Goal: Information Seeking & Learning: Learn about a topic

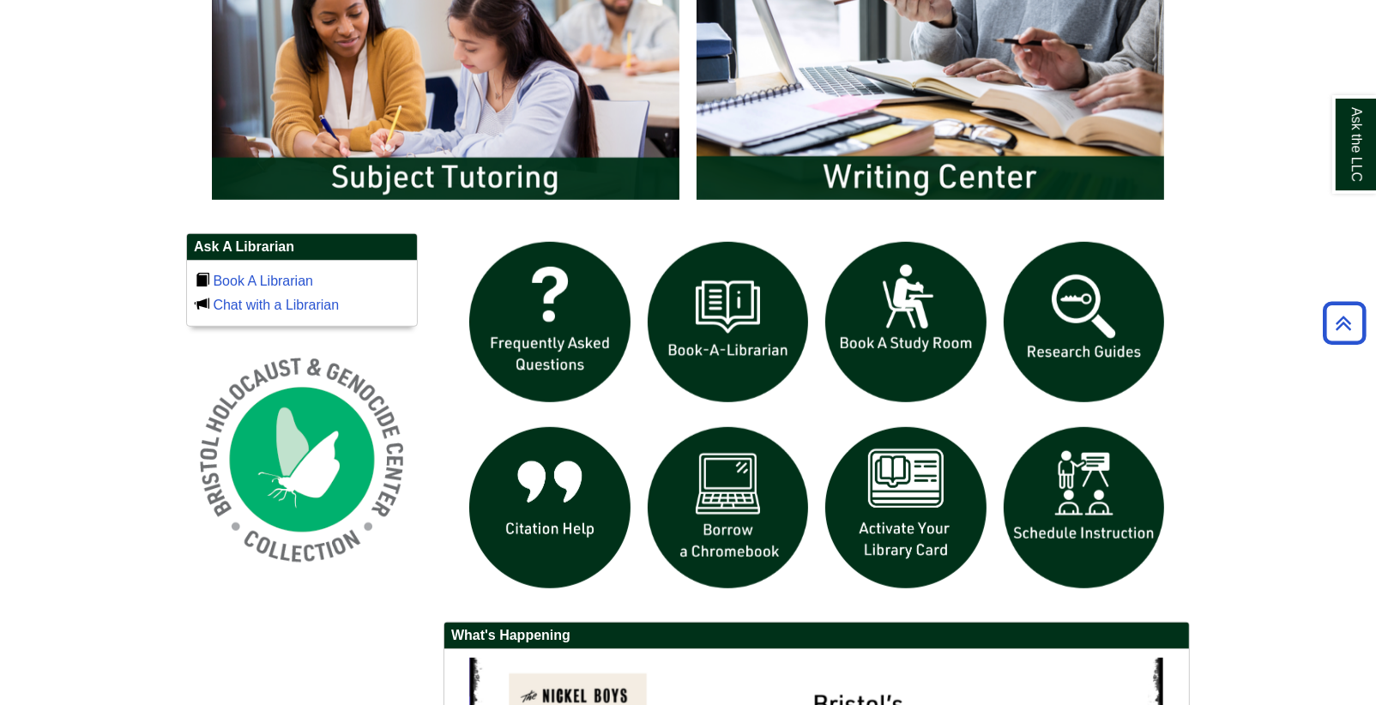
scroll to position [1010, 0]
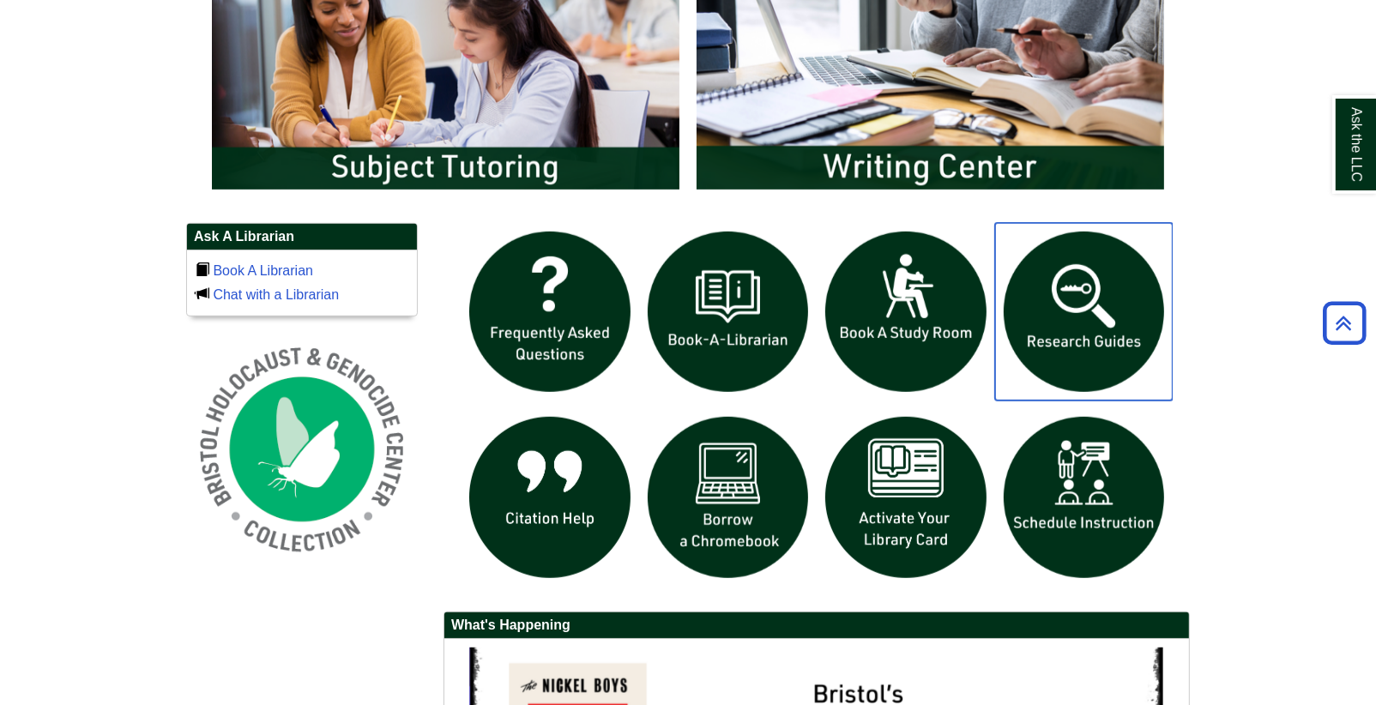
click at [1071, 313] on img "slideshow" at bounding box center [1084, 312] width 178 height 178
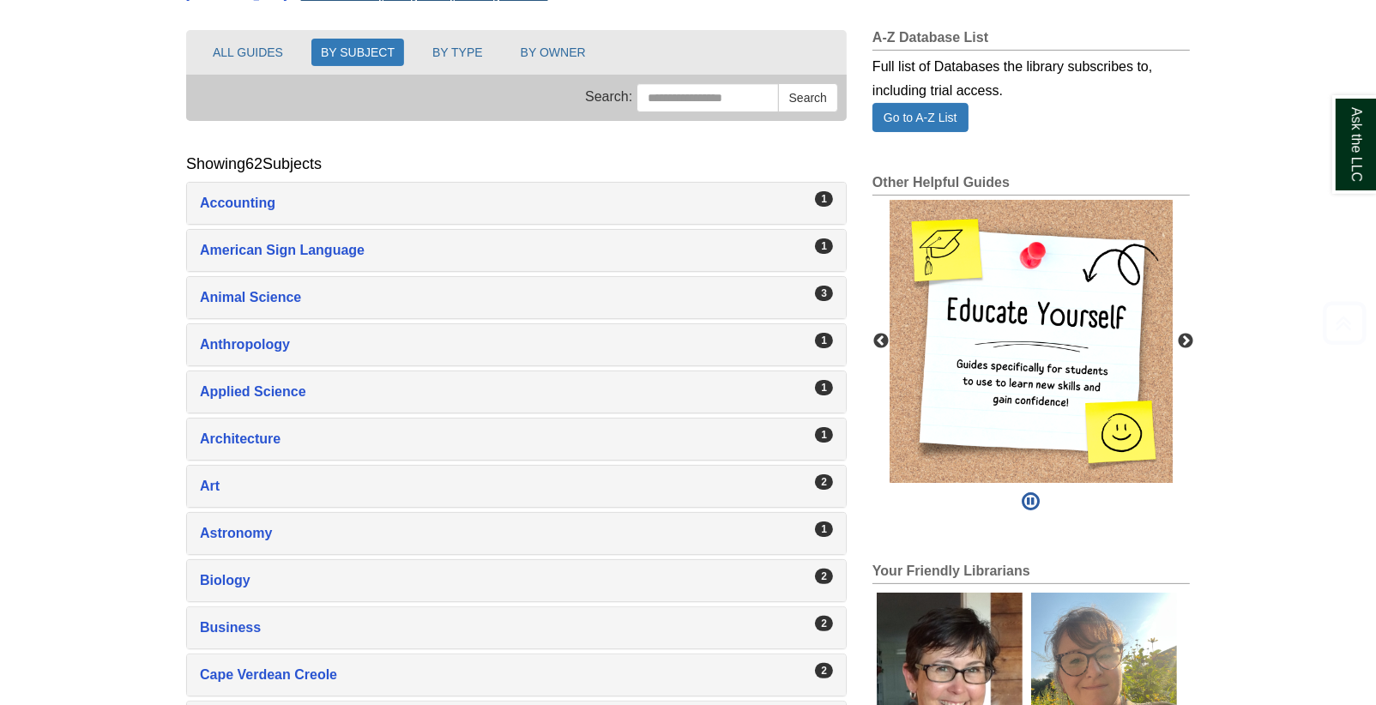
scroll to position [229, 0]
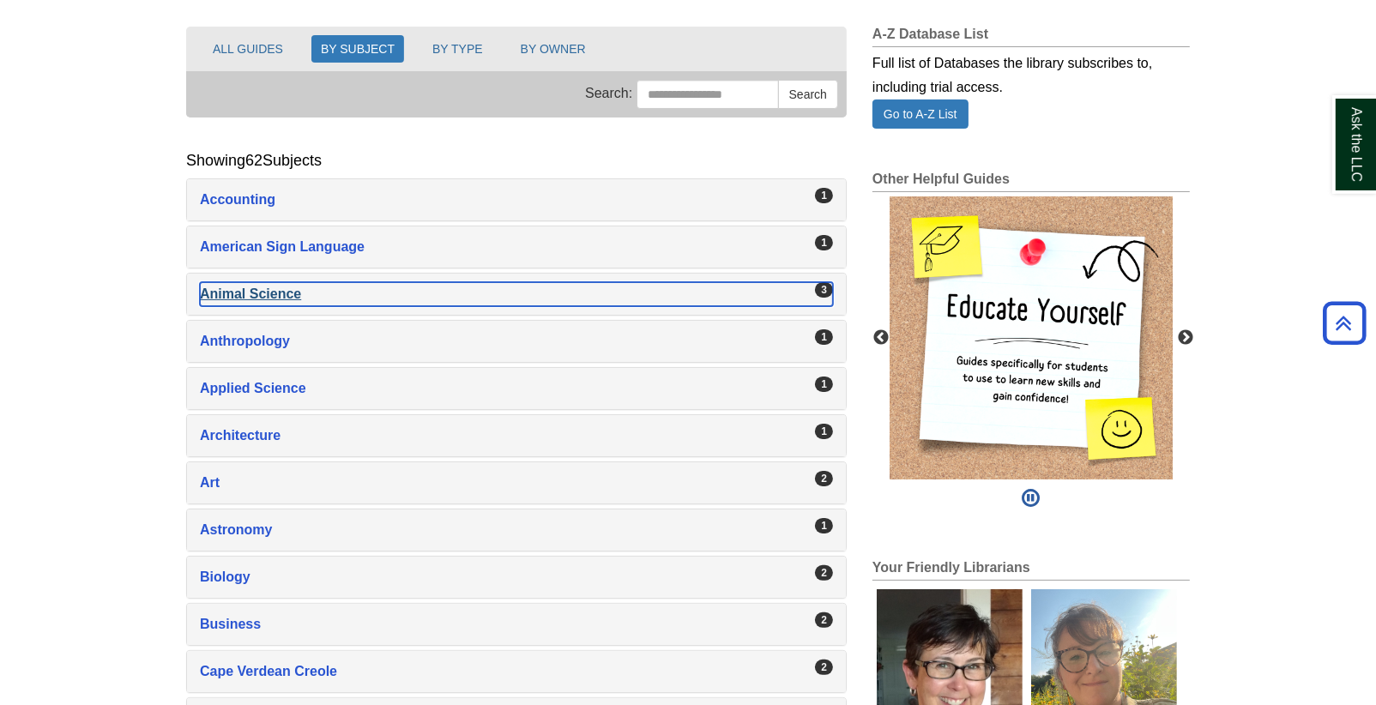
click at [318, 285] on div "Animal Science , 3 guides" at bounding box center [516, 294] width 633 height 24
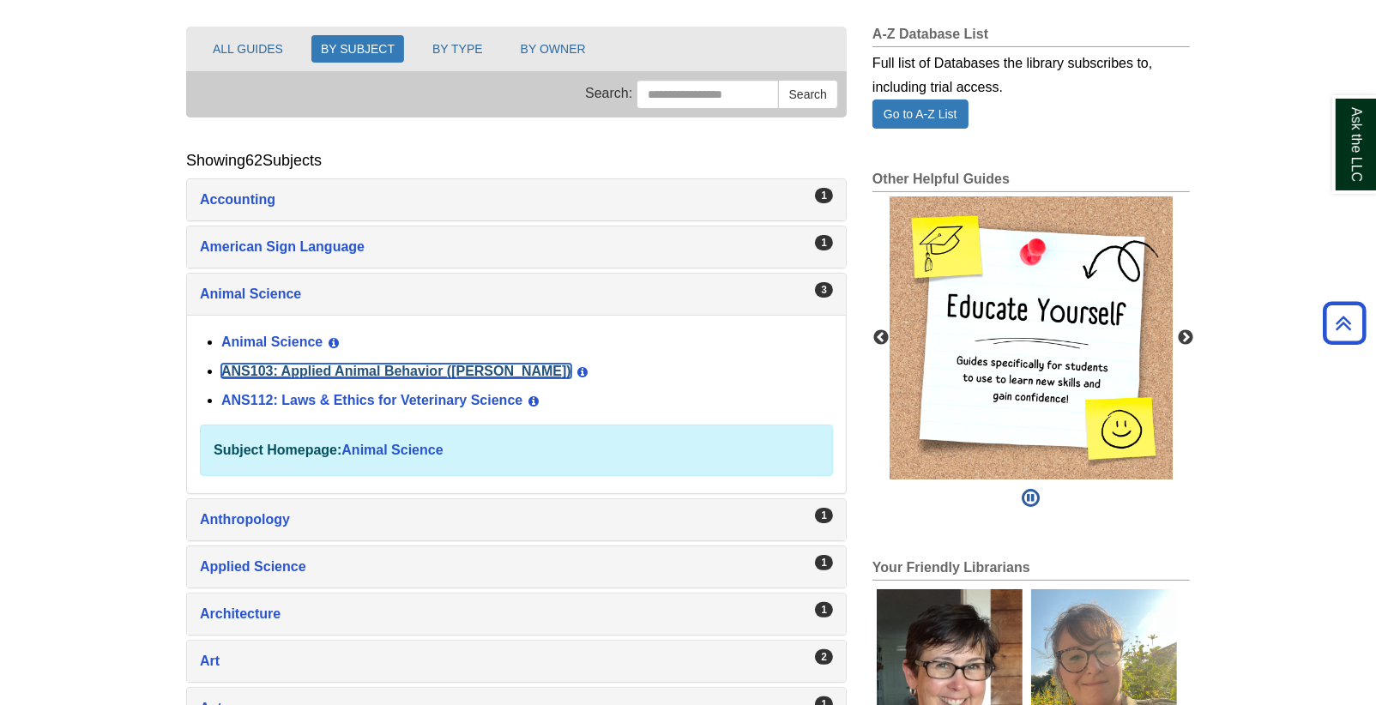
click at [334, 372] on link "ANS103: Applied Animal Behavior ([PERSON_NAME])" at bounding box center [396, 371] width 350 height 15
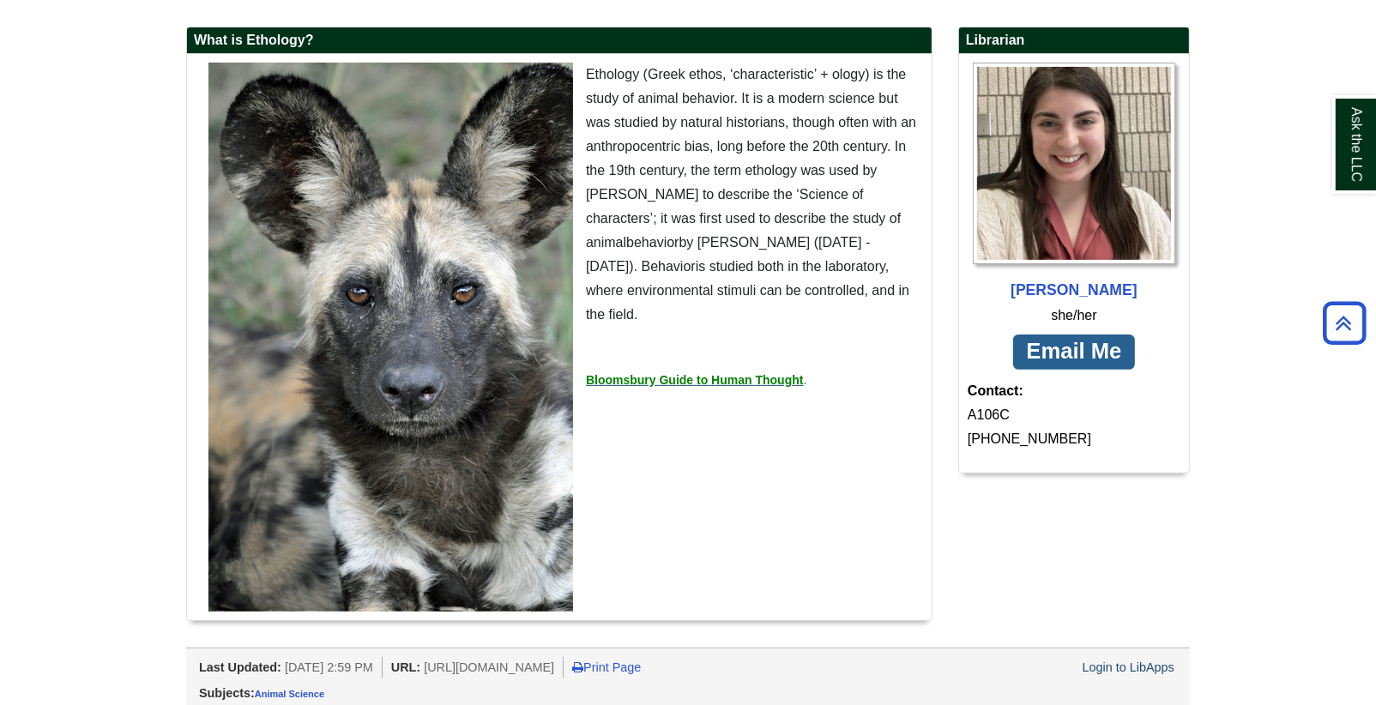
scroll to position [460, 0]
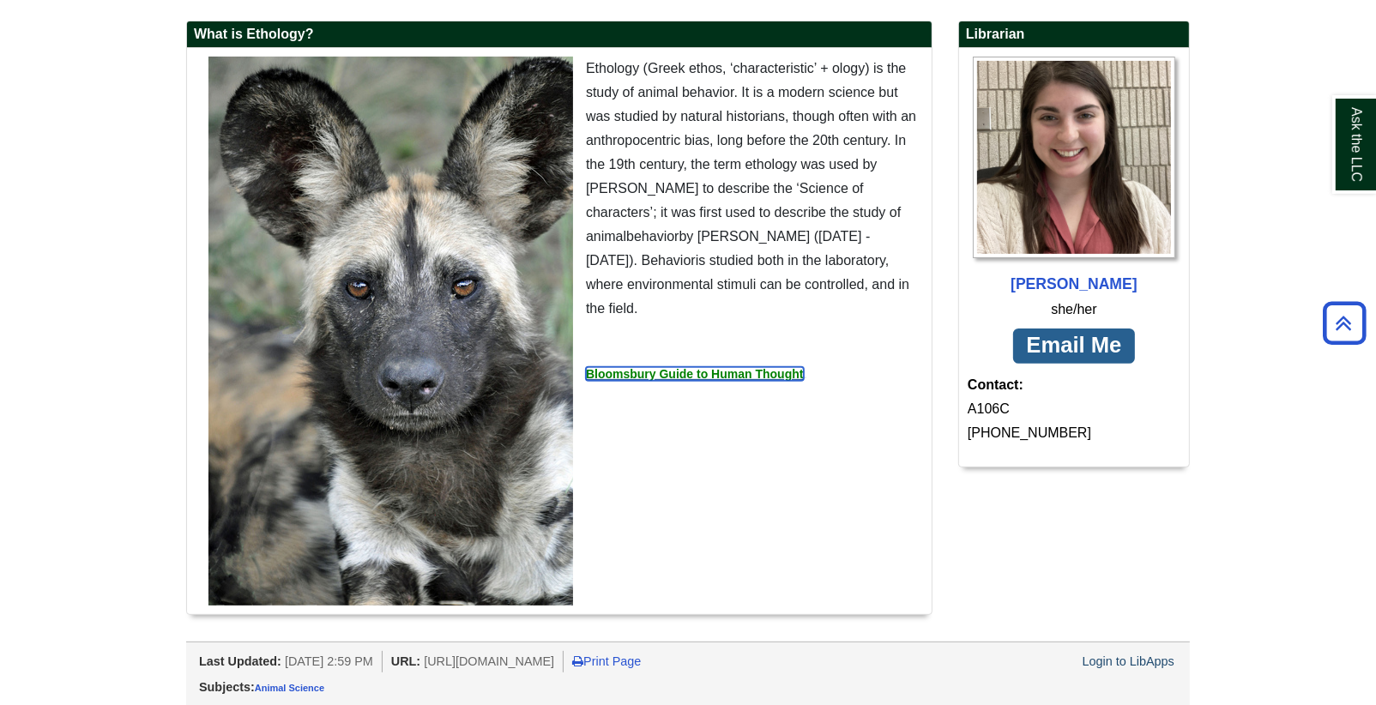
click at [723, 367] on strong "Bloomsbury Guide to Human Thought" at bounding box center [695, 374] width 218 height 14
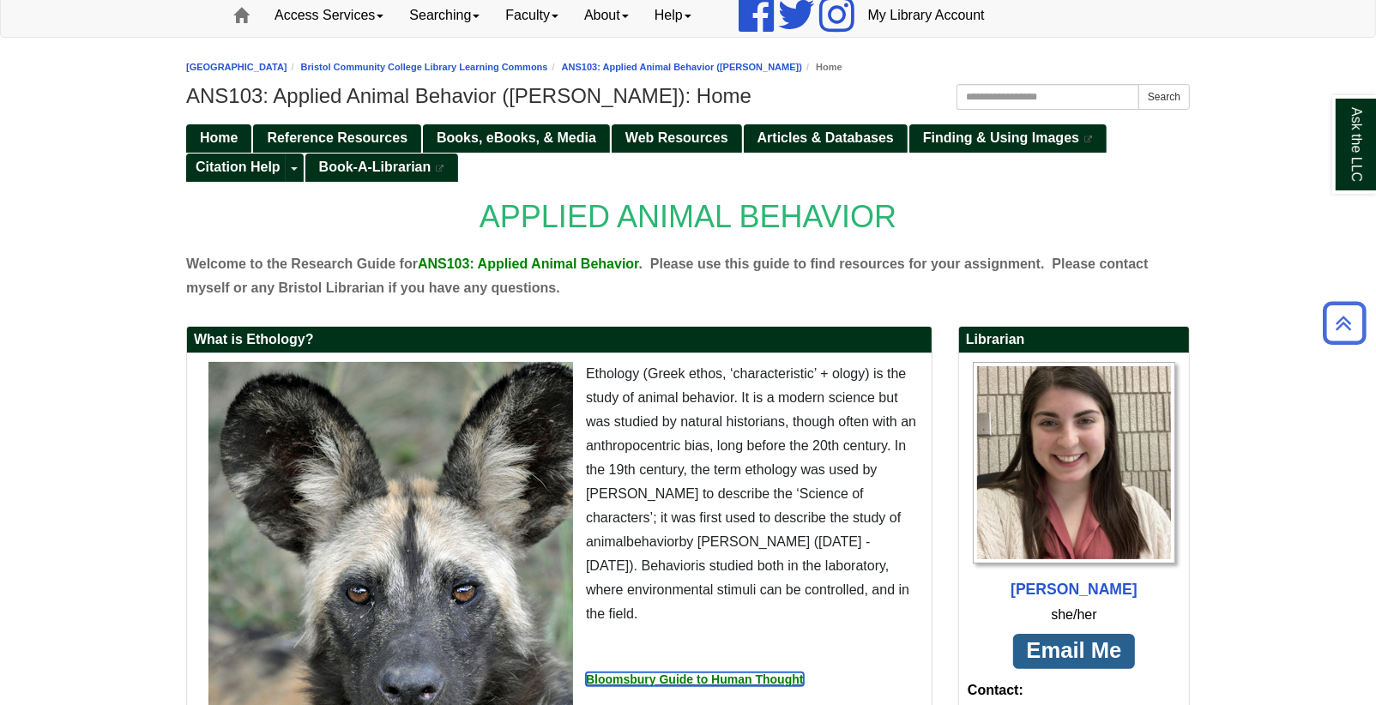
scroll to position [148, 0]
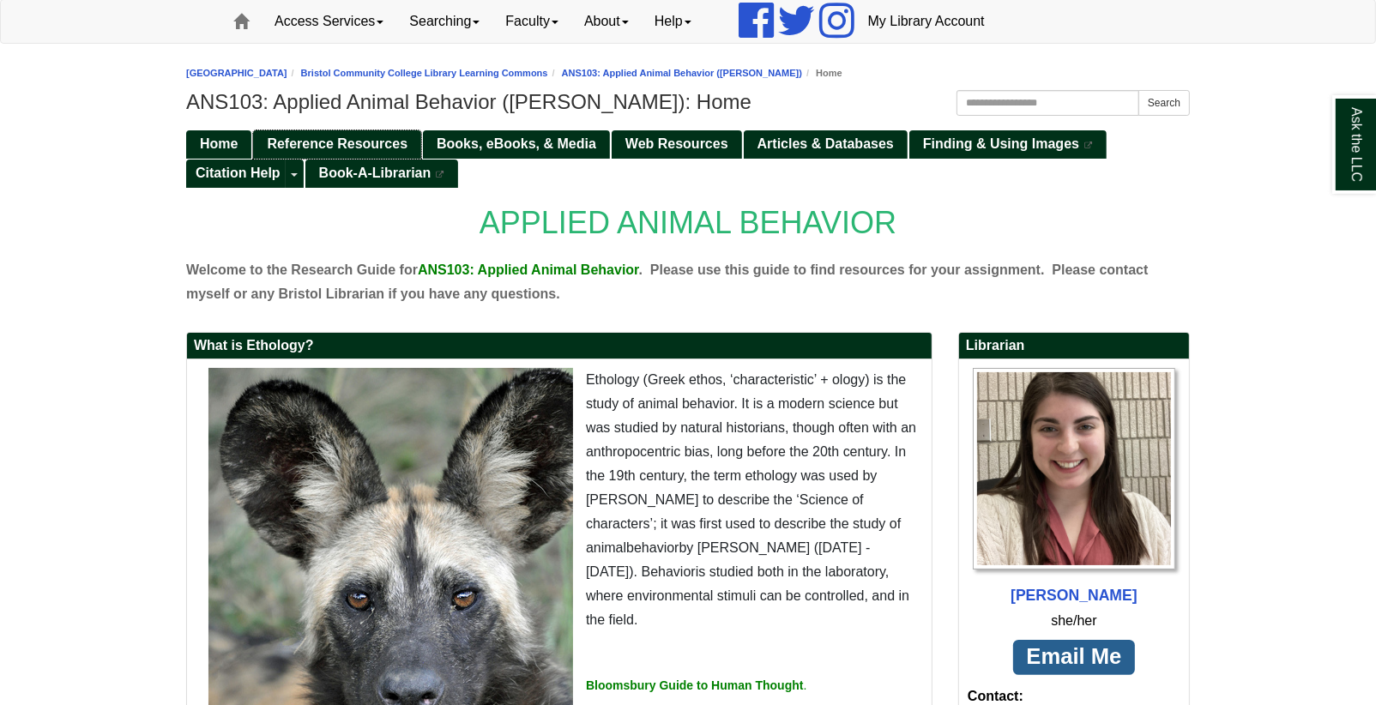
click at [397, 136] on span "Reference Resources" at bounding box center [337, 143] width 141 height 15
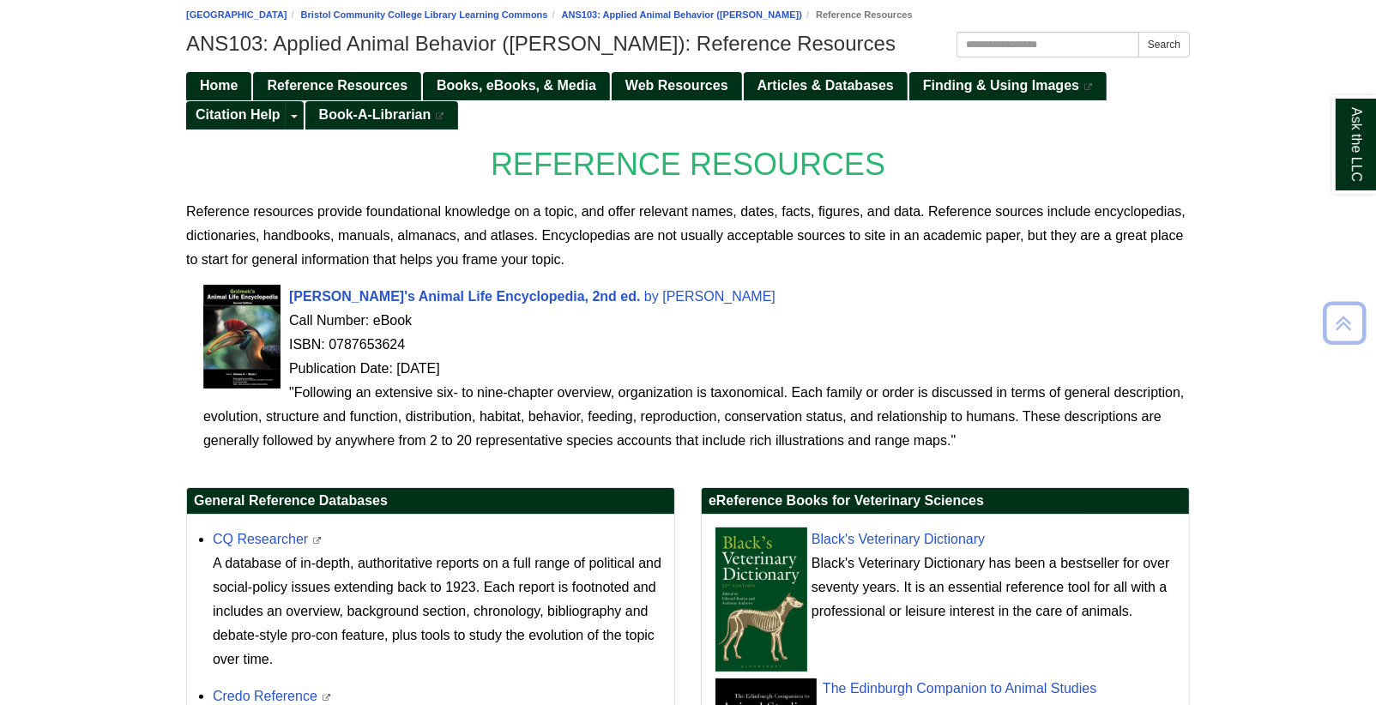
scroll to position [210, 0]
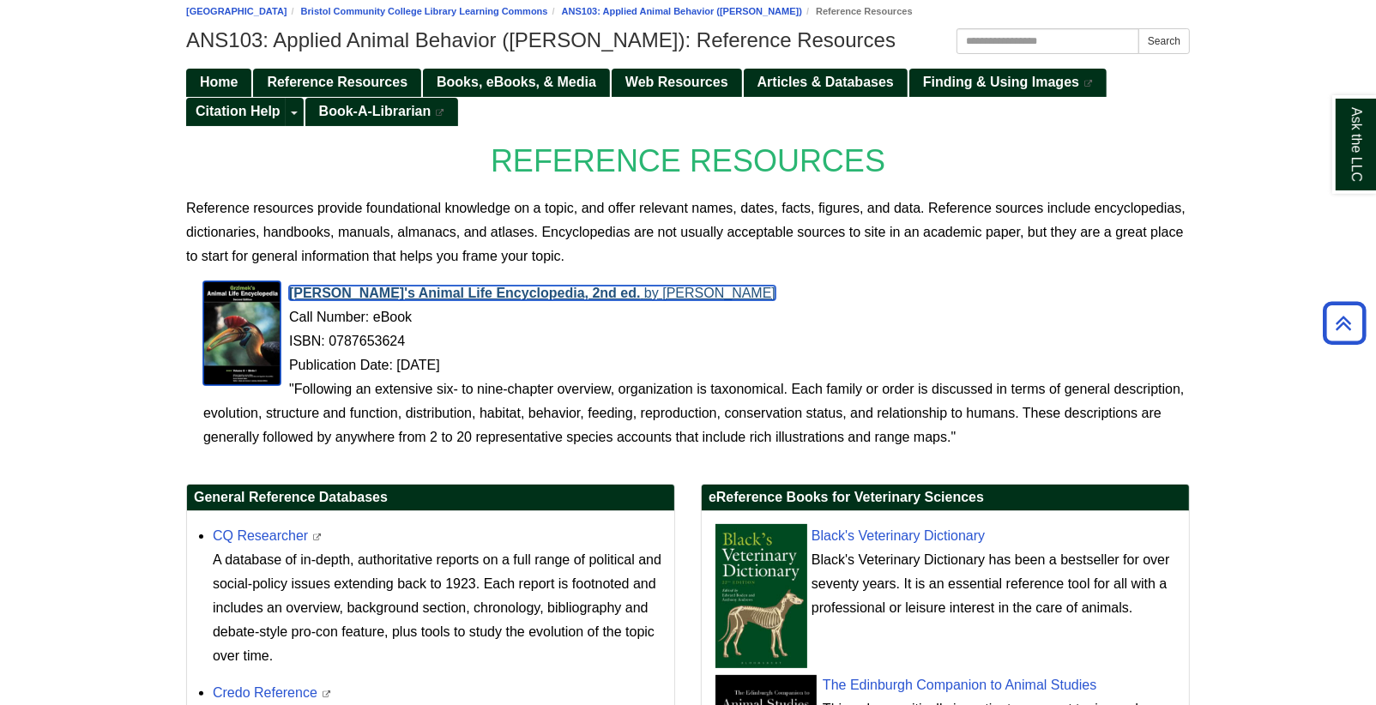
click at [480, 293] on span "[PERSON_NAME]'s Animal Life Encyclopedia, 2nd ed." at bounding box center [465, 293] width 352 height 15
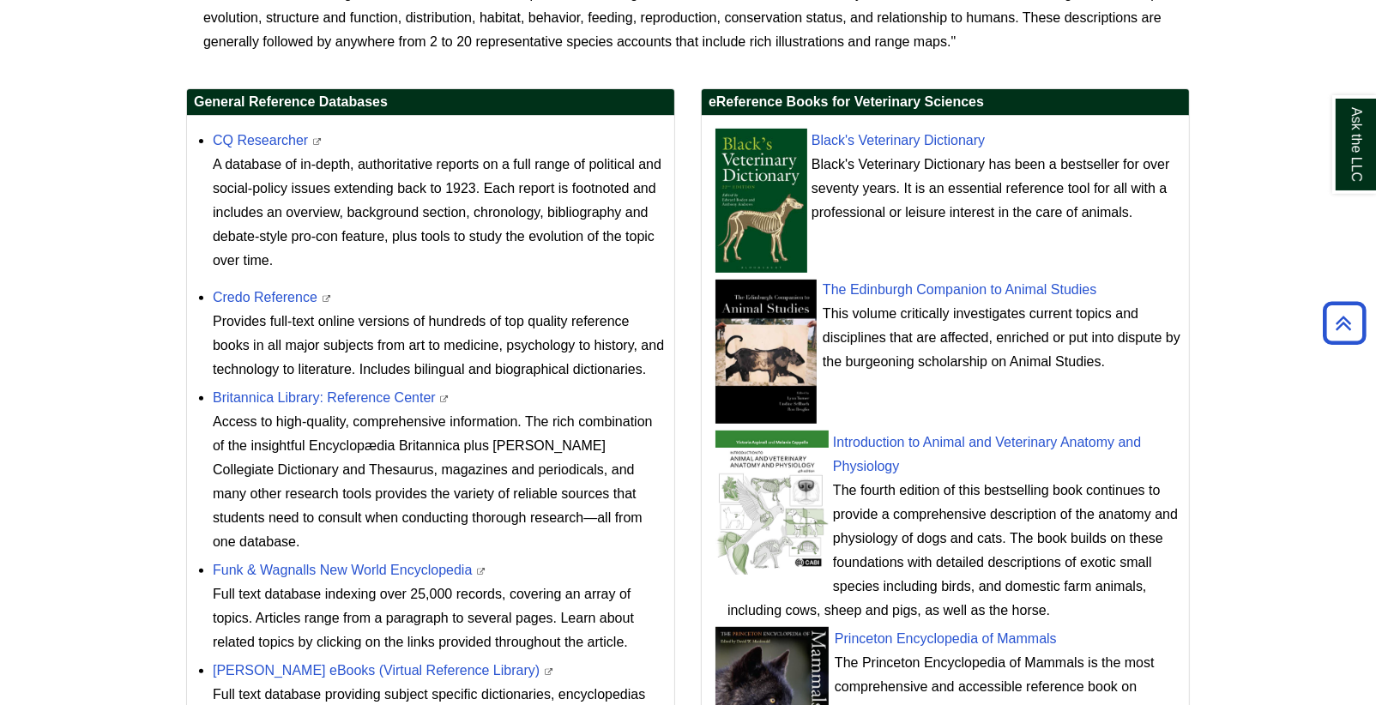
scroll to position [607, 0]
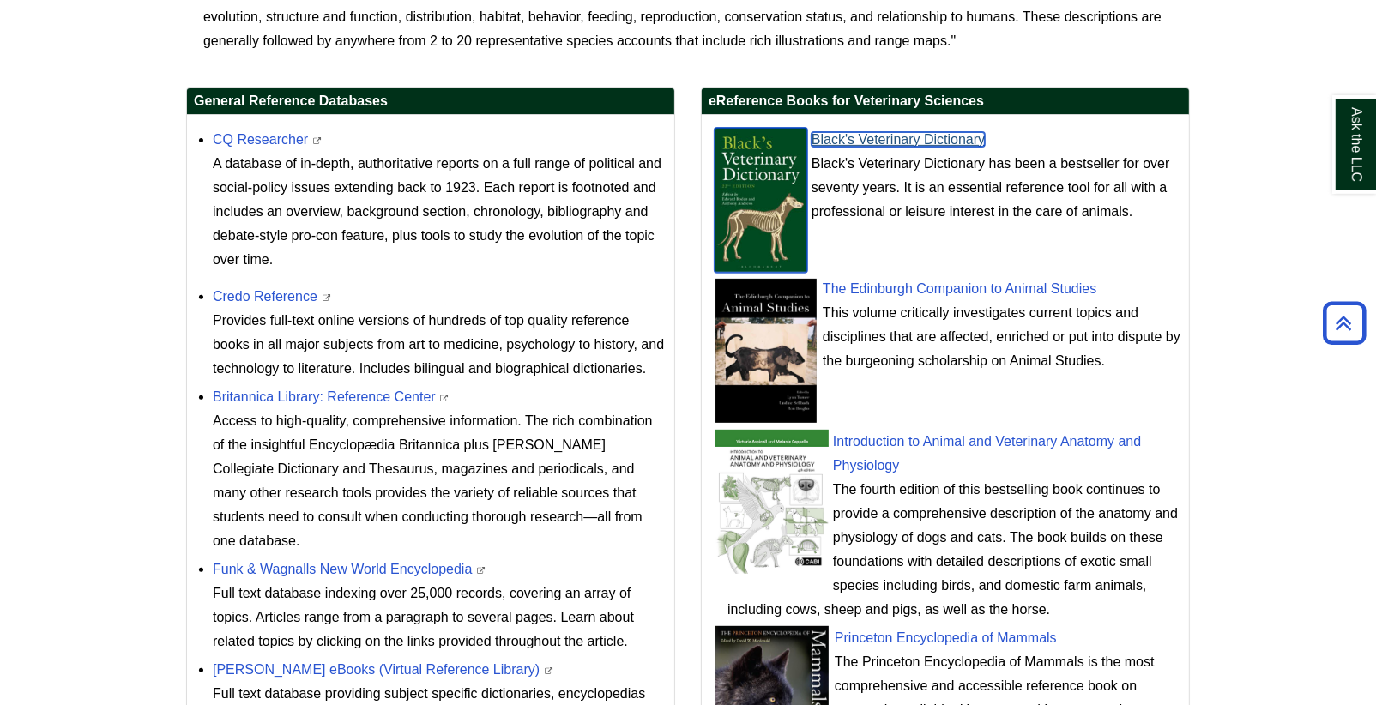
click at [904, 138] on link "Black's Veterinary Dictionary" at bounding box center [898, 139] width 173 height 15
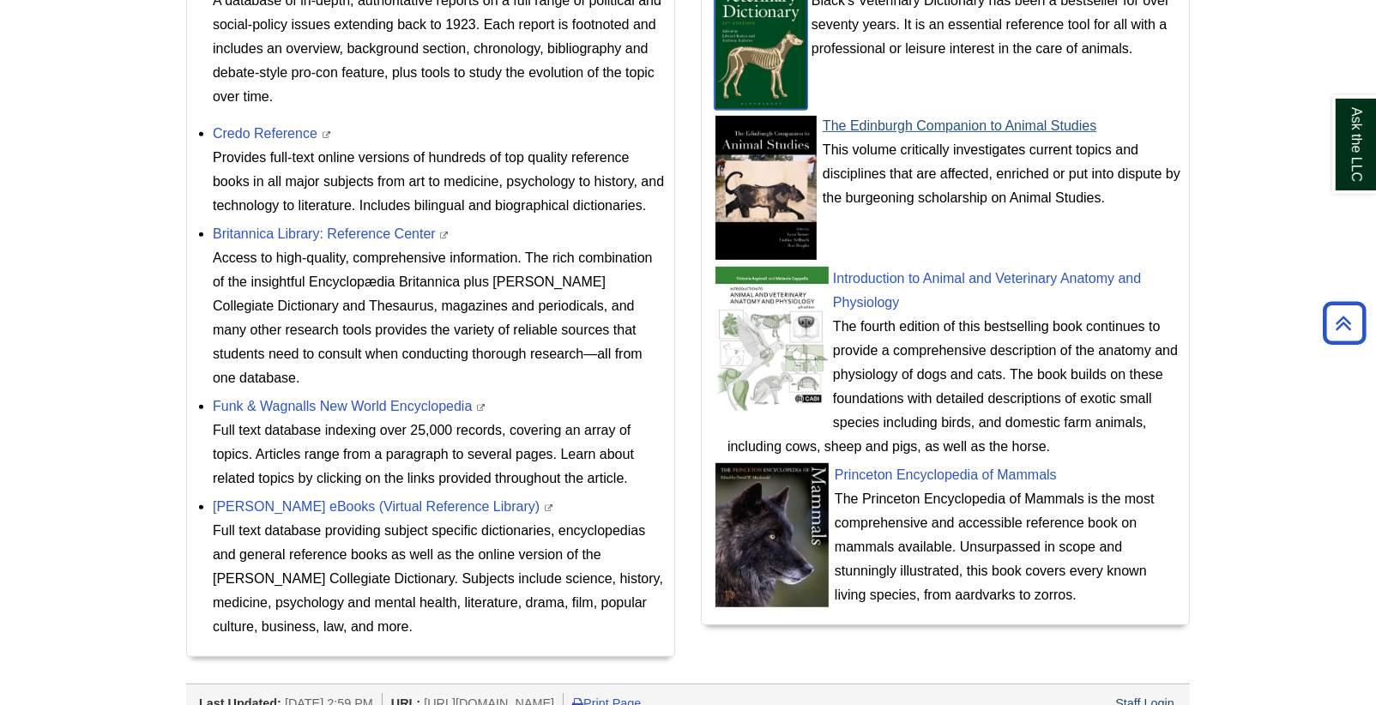
scroll to position [773, 0]
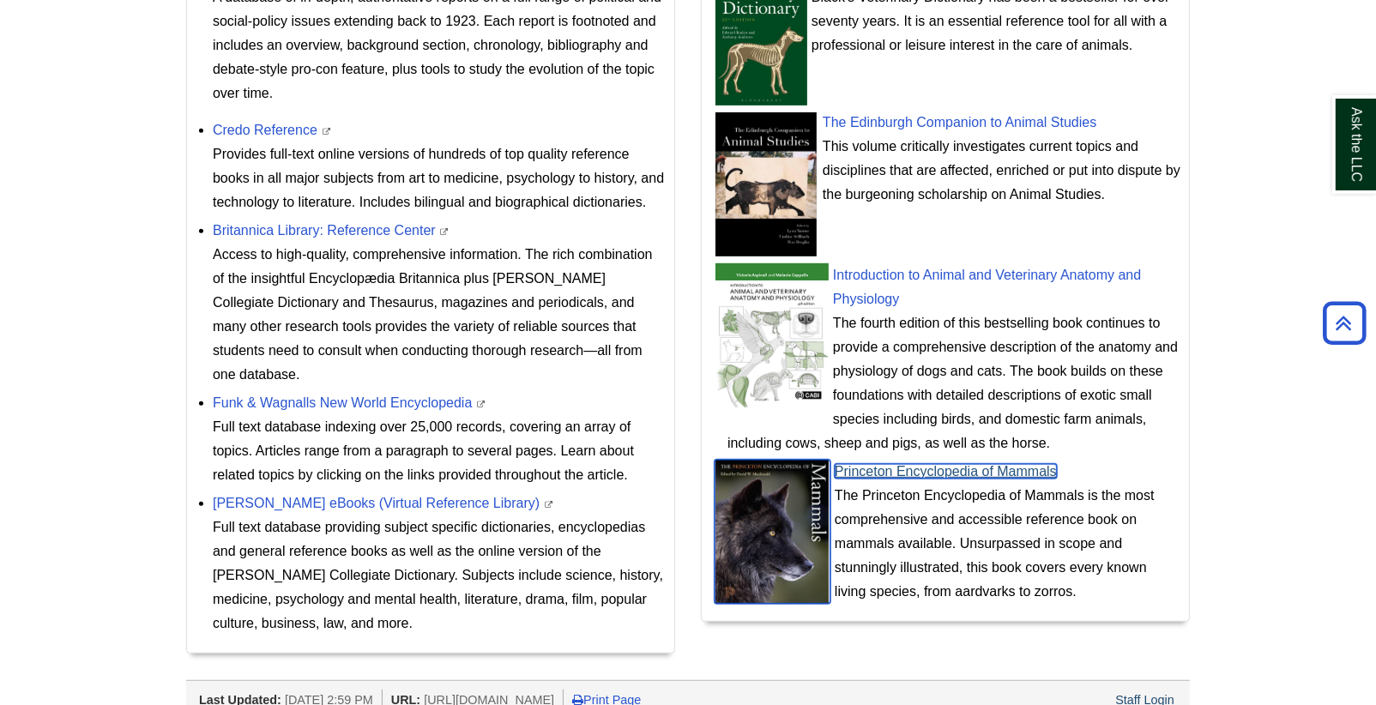
click at [953, 470] on link "Princeton Encyclopedia of Mammals" at bounding box center [946, 471] width 222 height 15
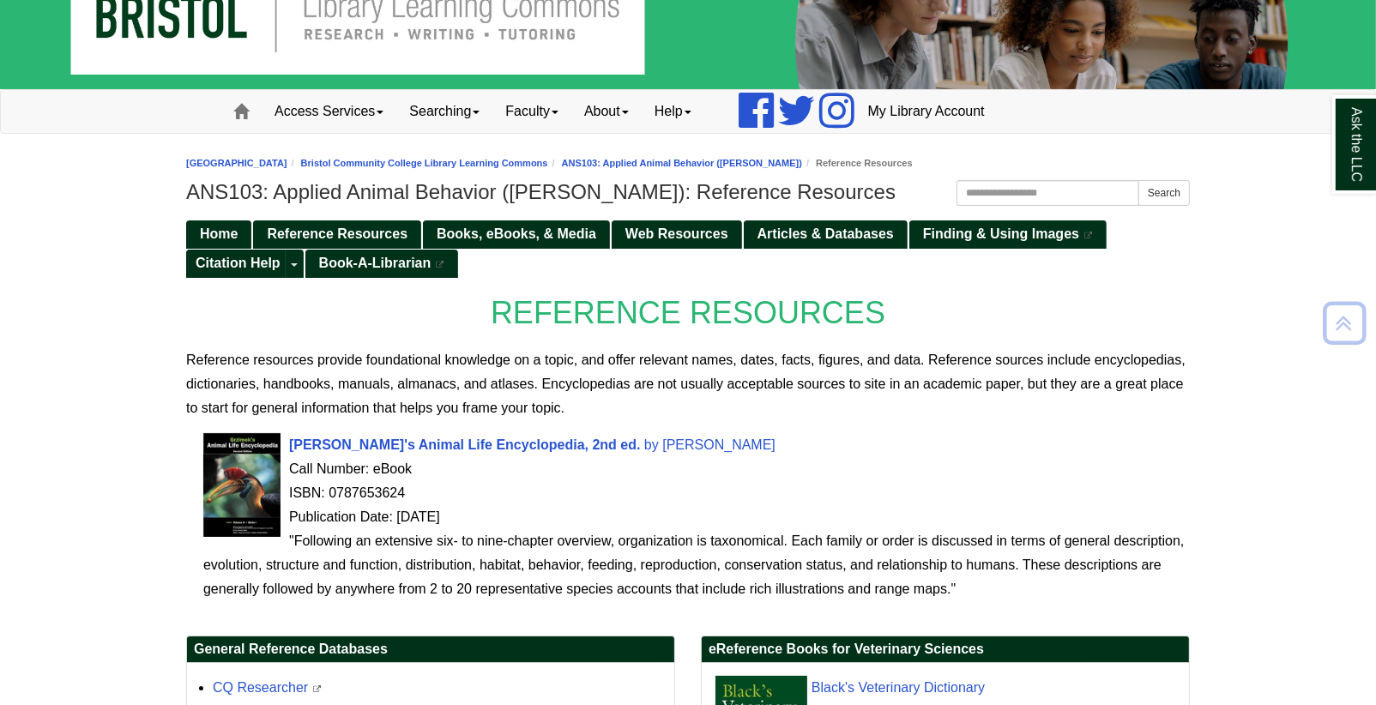
scroll to position [55, 0]
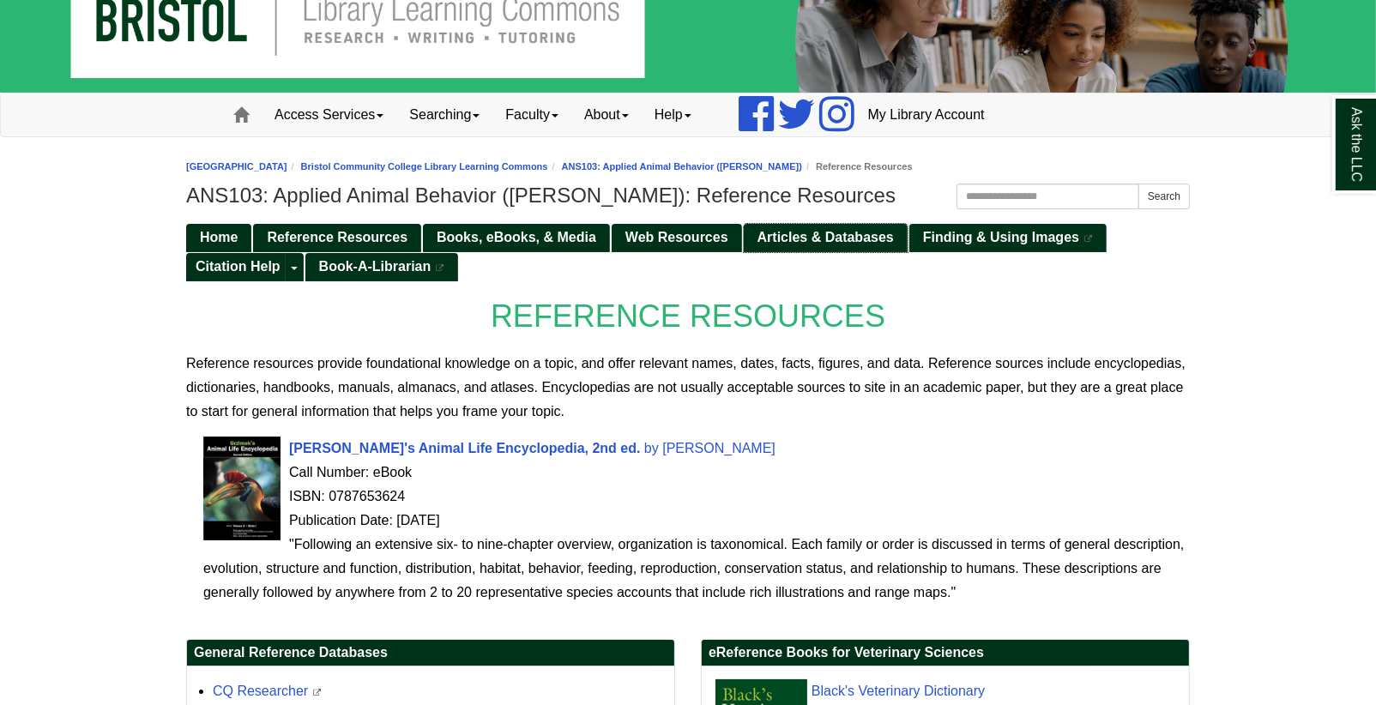
click at [829, 235] on span "Articles & Databases" at bounding box center [826, 237] width 136 height 15
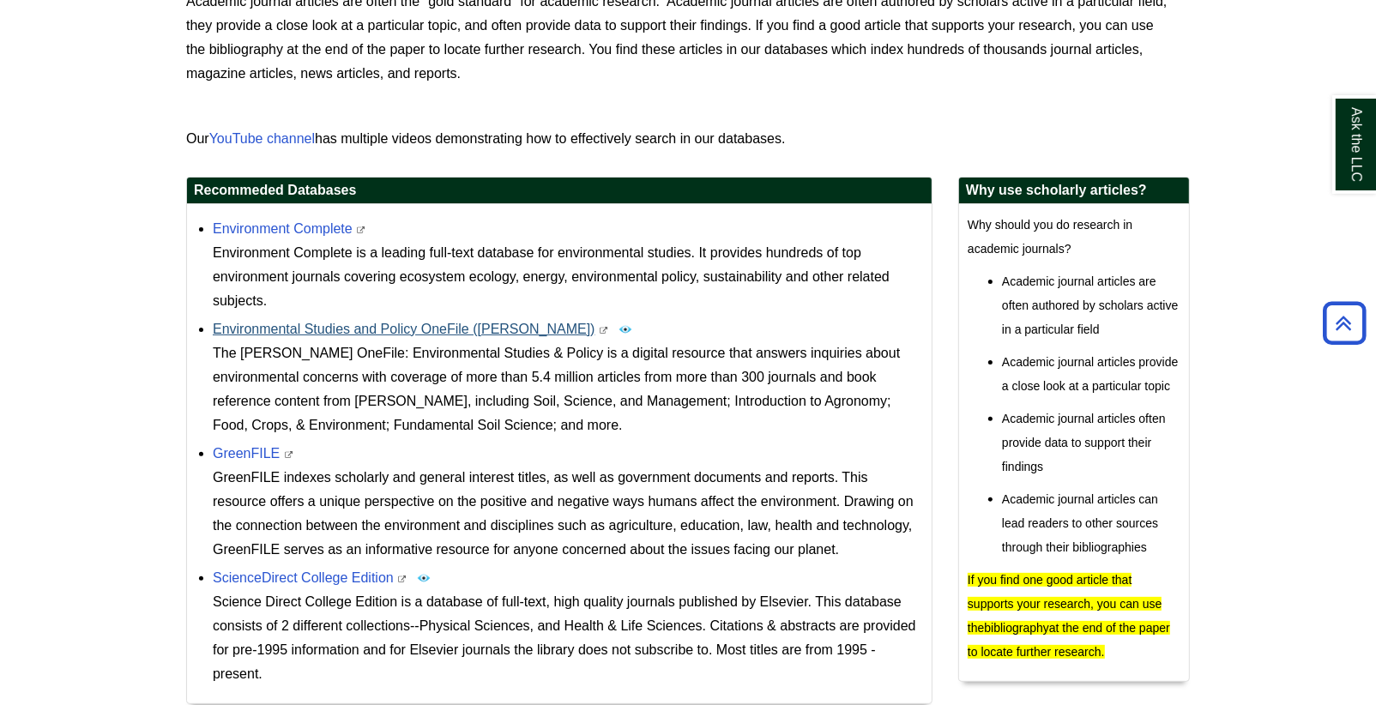
scroll to position [420, 0]
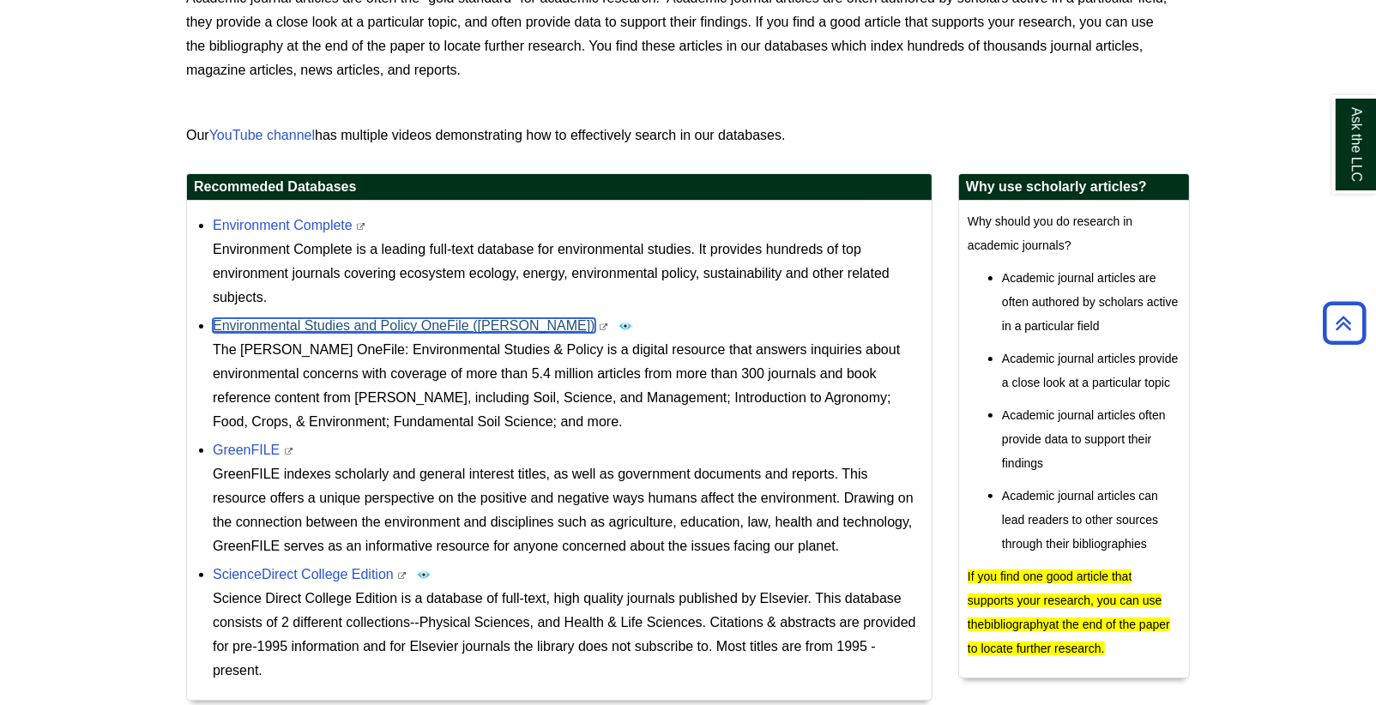
click at [362, 324] on link "Environmental Studies and Policy OneFile ([PERSON_NAME])" at bounding box center [404, 325] width 383 height 15
